Goal: Task Accomplishment & Management: Use online tool/utility

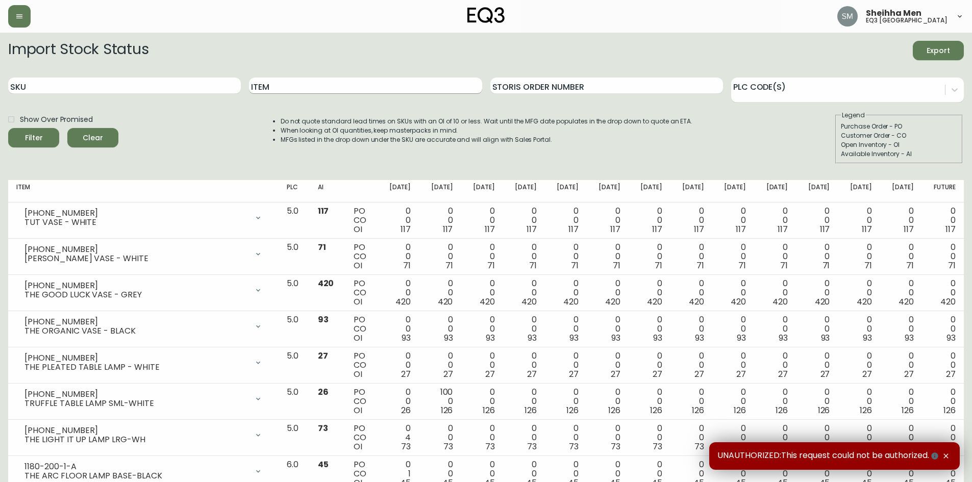
click at [293, 88] on input "Item" at bounding box center [365, 86] width 233 height 16
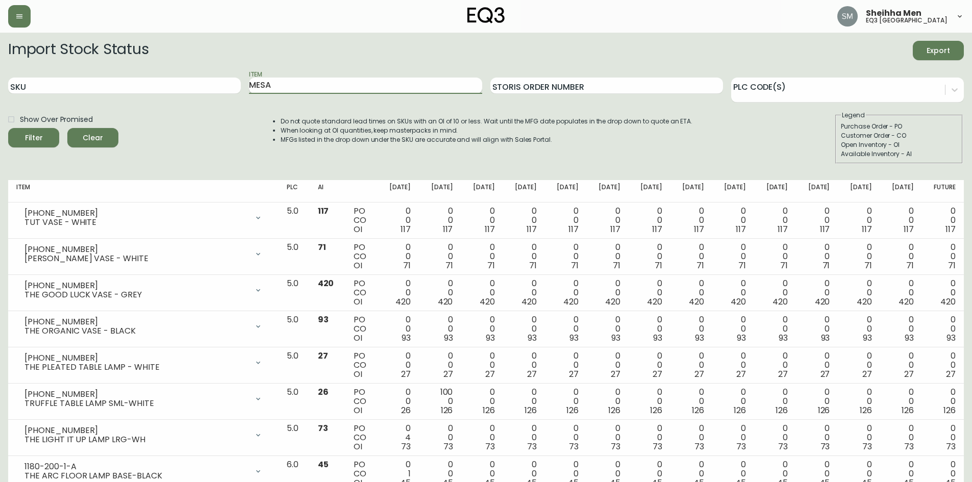
type input "MESA"
click at [8, 128] on button "Filter" at bounding box center [33, 137] width 51 height 19
